Goal: Task Accomplishment & Management: Use online tool/utility

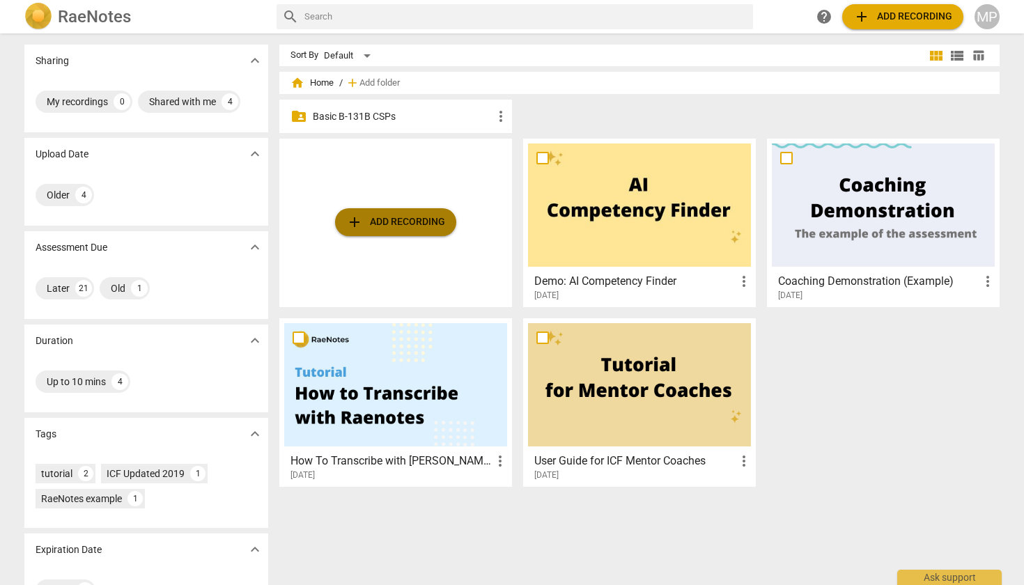
click at [398, 222] on span "add Add recording" at bounding box center [395, 222] width 99 height 17
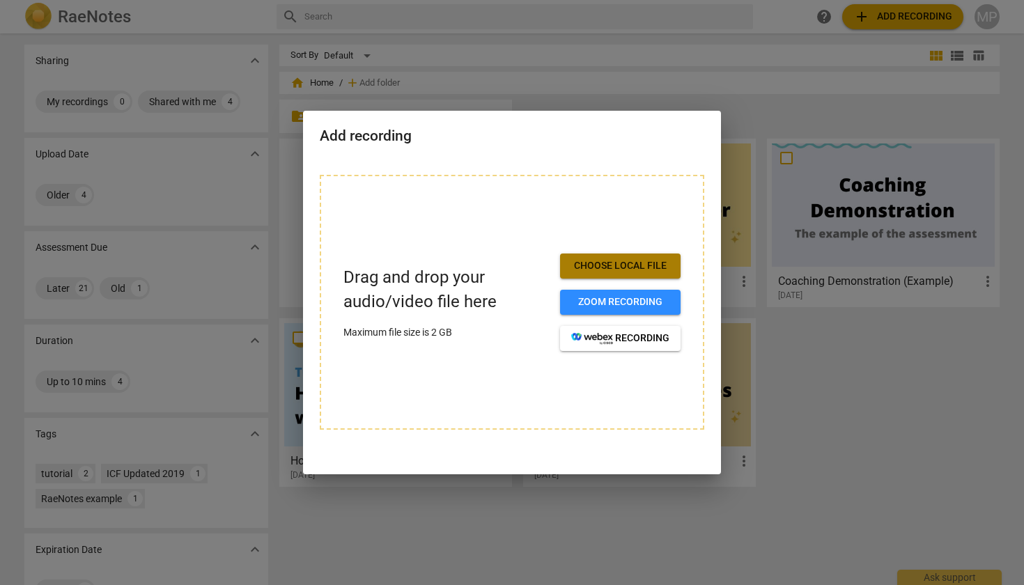
click at [619, 262] on span "Choose local file" at bounding box center [620, 266] width 98 height 14
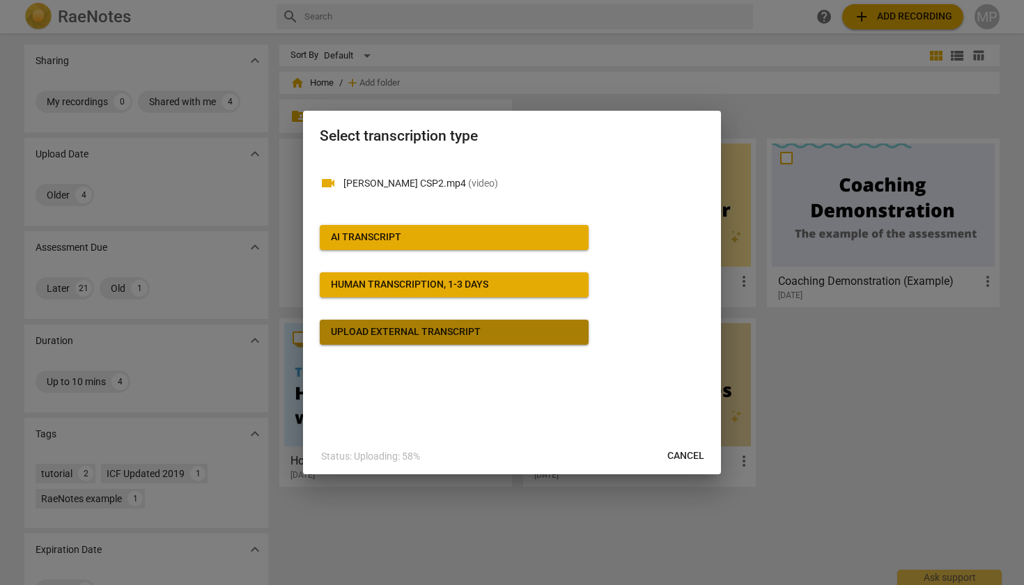
click at [428, 332] on div "Upload external transcript" at bounding box center [406, 332] width 150 height 14
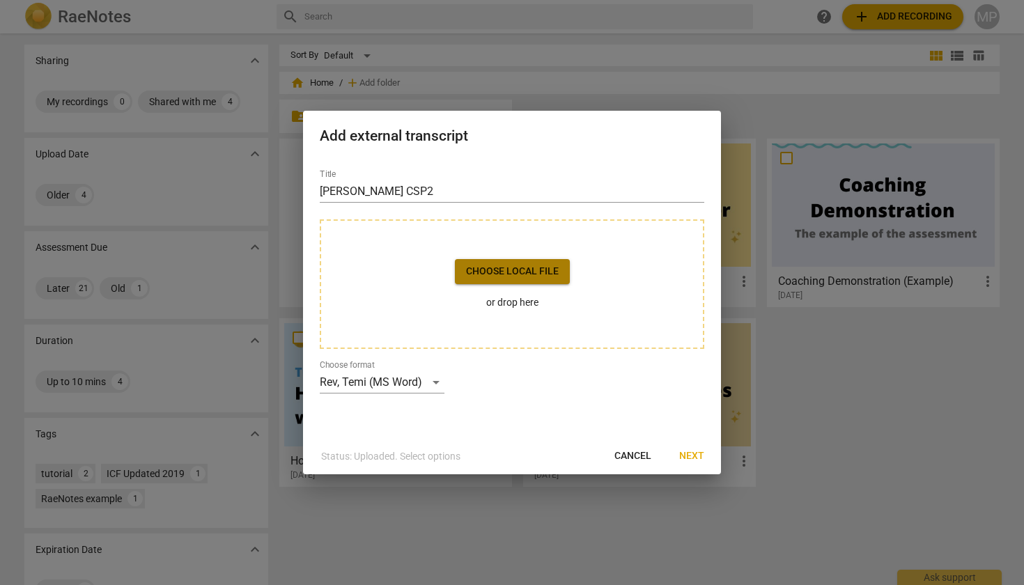
click at [518, 276] on span "Choose local file" at bounding box center [512, 272] width 93 height 14
click at [690, 453] on span "Next" at bounding box center [691, 456] width 25 height 14
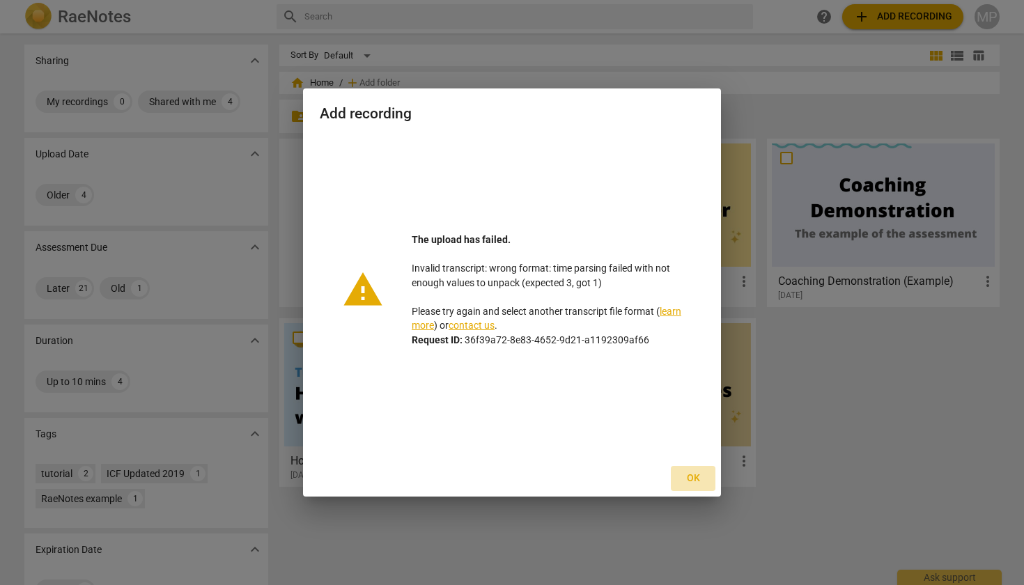
click at [691, 477] on span "Ok" at bounding box center [693, 479] width 22 height 14
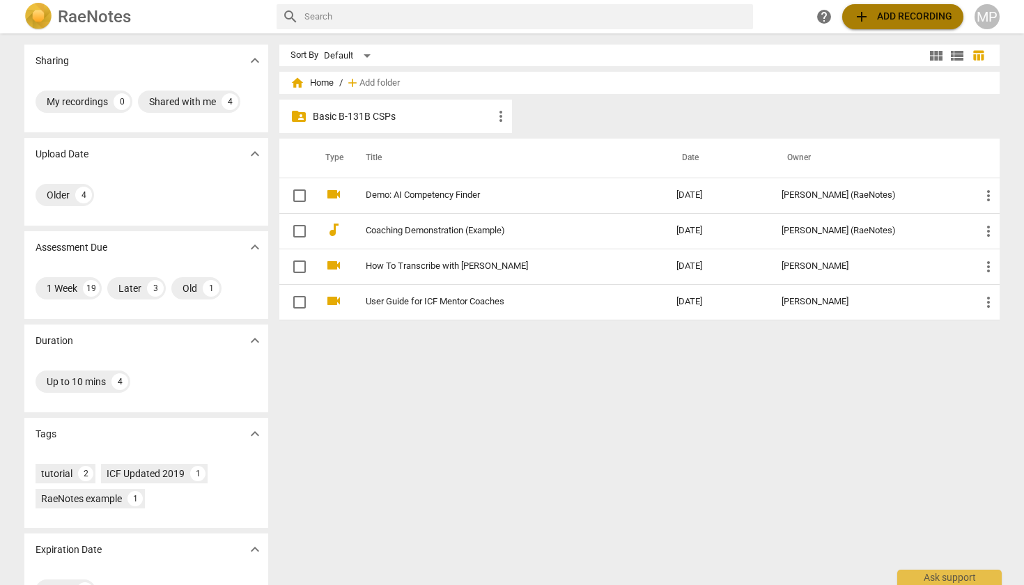
click at [911, 15] on span "add Add recording" at bounding box center [902, 16] width 99 height 17
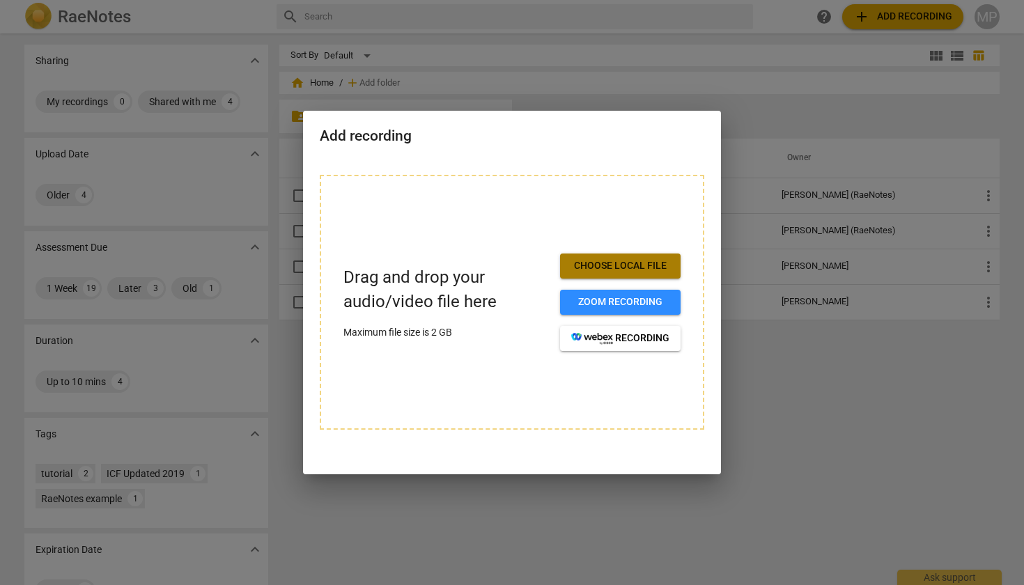
click at [641, 262] on span "Choose local file" at bounding box center [620, 266] width 98 height 14
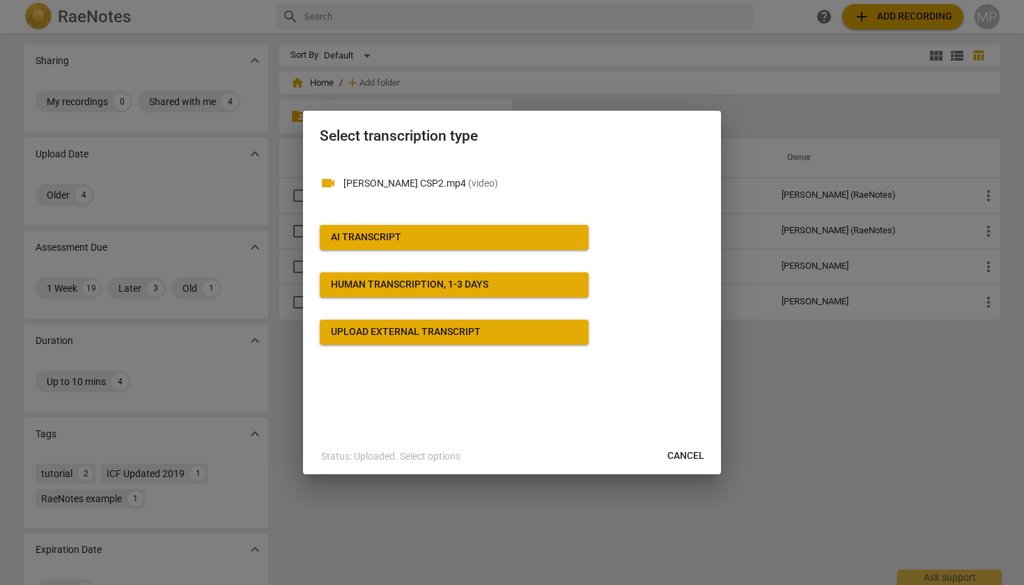
click at [445, 233] on span "AI Transcript" at bounding box center [454, 238] width 247 height 14
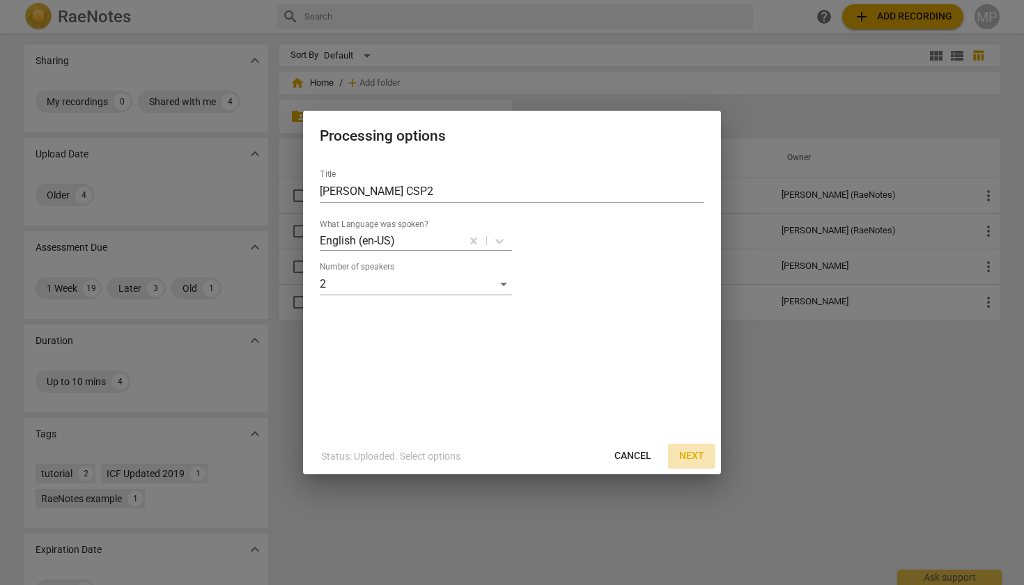
click at [685, 455] on span "Next" at bounding box center [691, 456] width 25 height 14
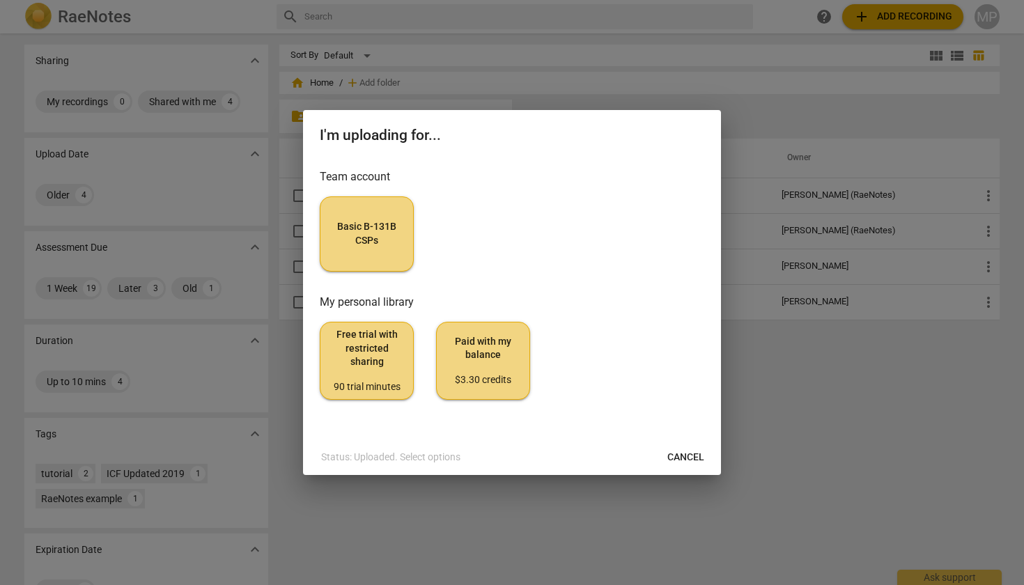
click at [380, 237] on span "Basic B-131B CSPs" at bounding box center [367, 233] width 70 height 27
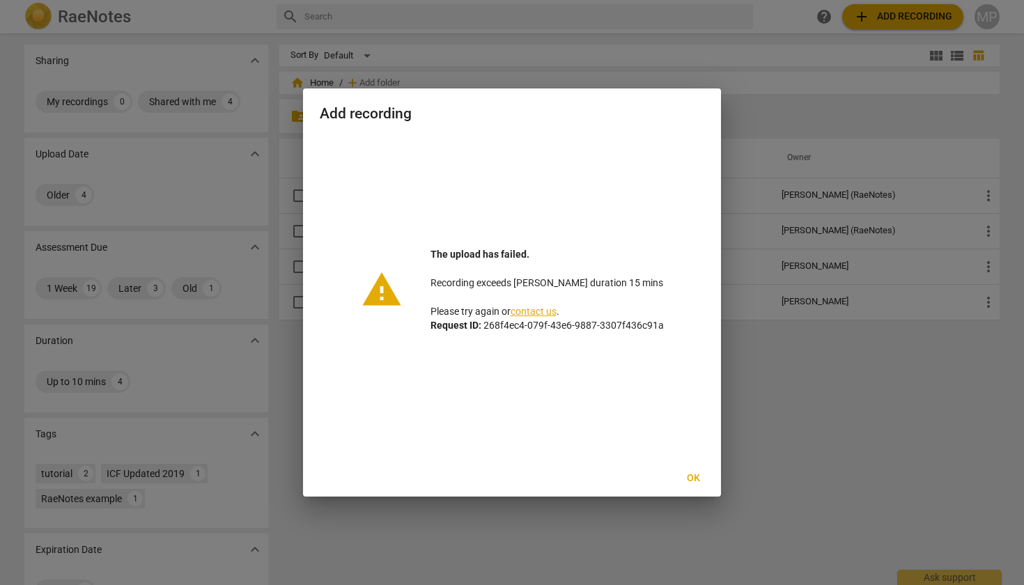
click at [693, 480] on span "Ok" at bounding box center [693, 479] width 22 height 14
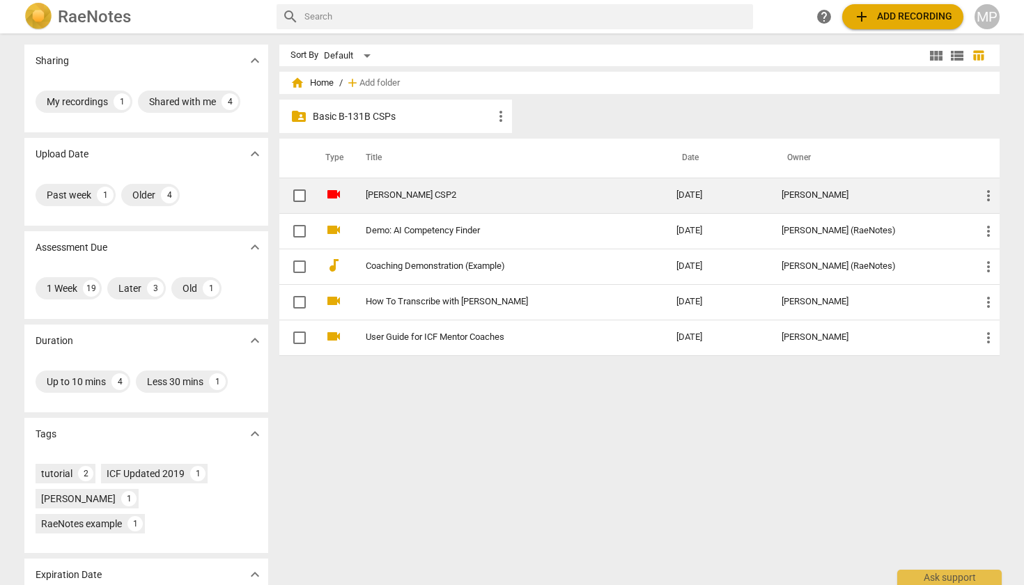
click at [984, 194] on span "more_vert" at bounding box center [988, 195] width 17 height 17
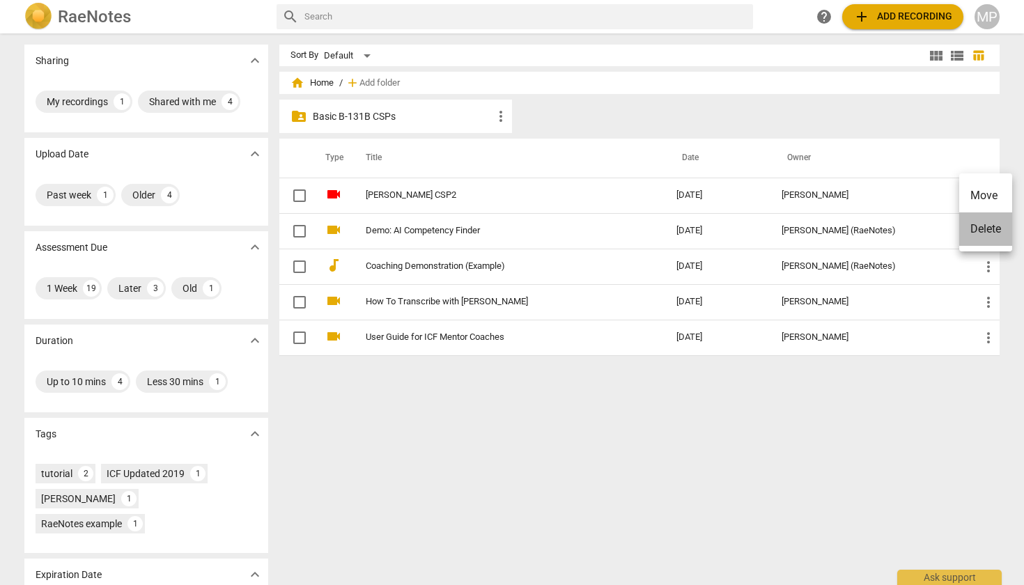
click at [984, 231] on li "Delete" at bounding box center [985, 229] width 53 height 33
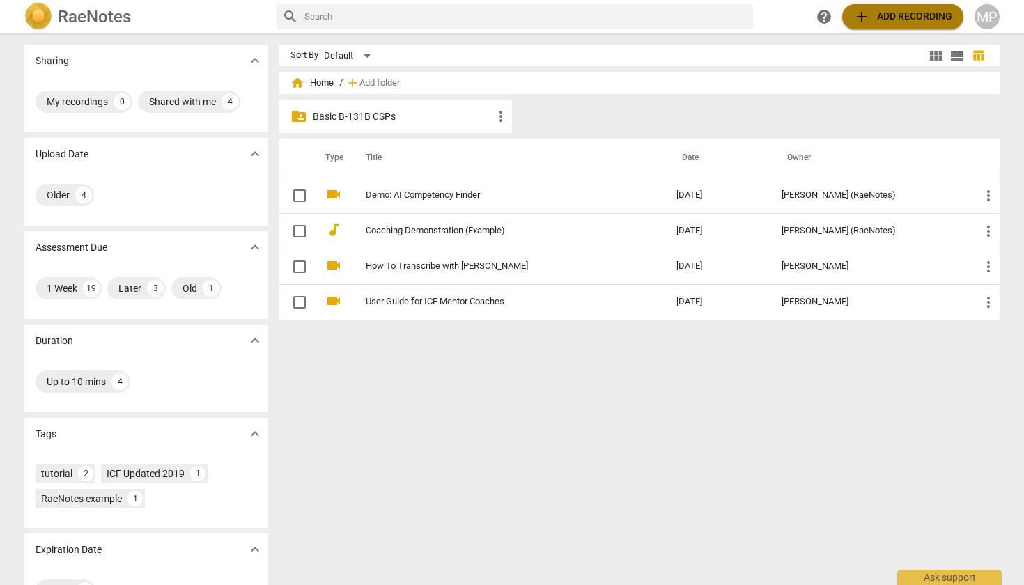
click at [892, 15] on span "add Add recording" at bounding box center [902, 16] width 99 height 17
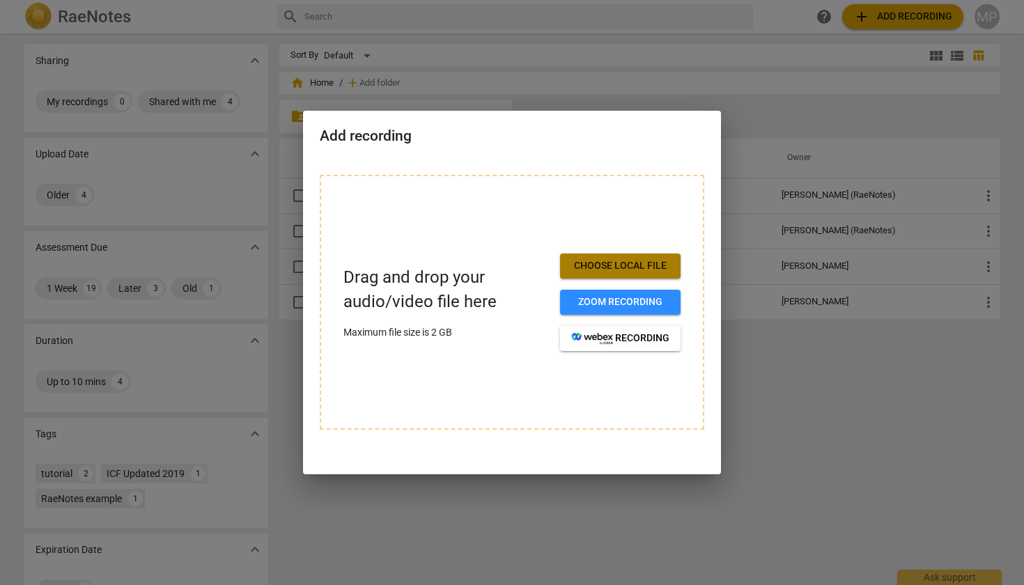
click at [615, 268] on span "Choose local file" at bounding box center [620, 266] width 98 height 14
